Goal: Information Seeking & Learning: Stay updated

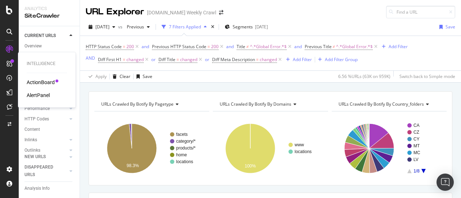
click at [31, 95] on div "AlertPanel" at bounding box center [38, 95] width 23 height 7
